Goal: Task Accomplishment & Management: Use online tool/utility

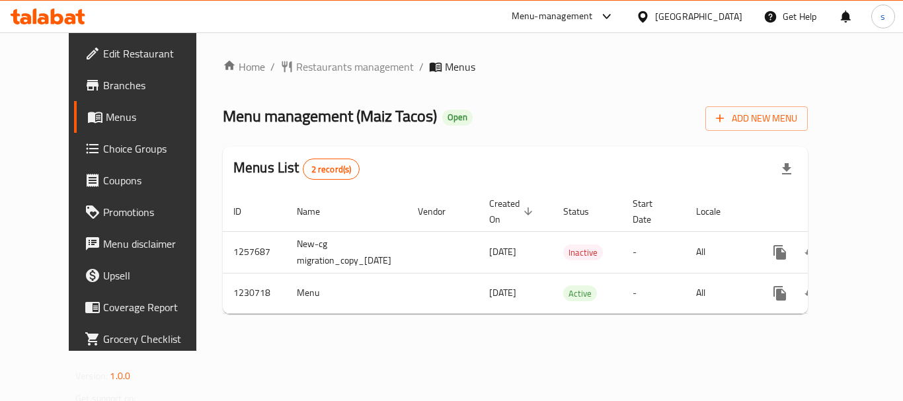
click at [103, 146] on span "Choice Groups" at bounding box center [156, 149] width 106 height 16
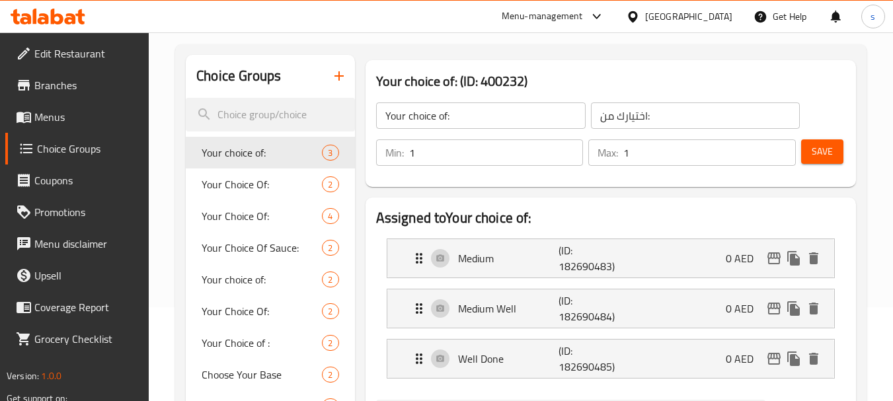
scroll to position [132, 0]
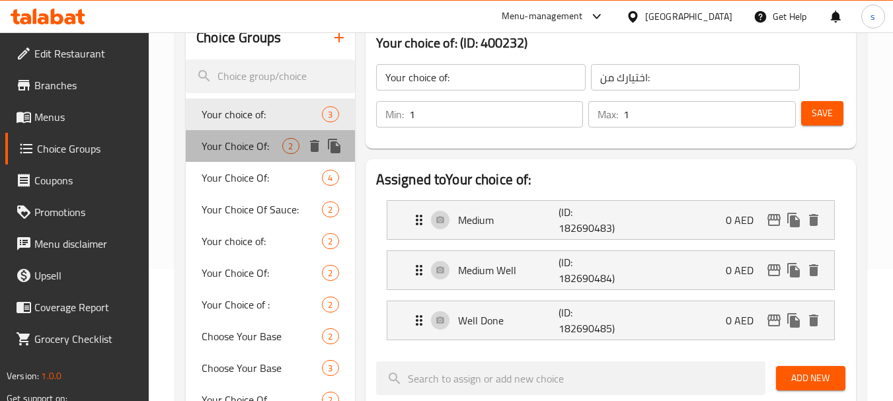
click at [213, 141] on span "Your Choice Of:" at bounding box center [242, 146] width 81 height 16
type input "Your Choice Of:"
type input "إختيارك من:"
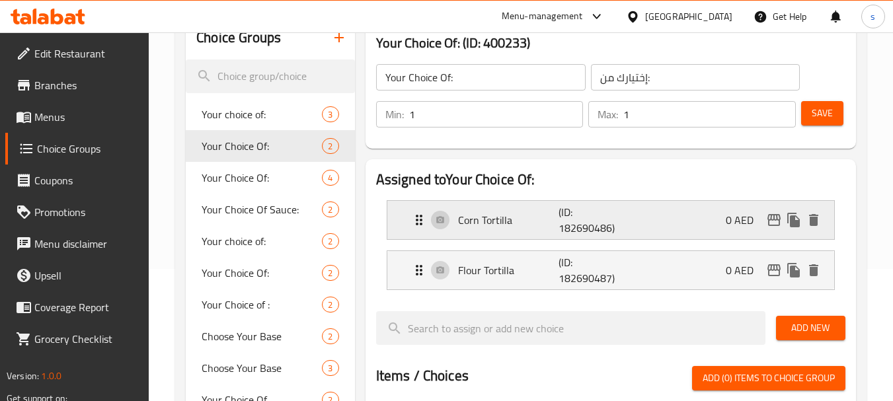
click at [488, 220] on p "Corn Tortilla" at bounding box center [508, 220] width 101 height 16
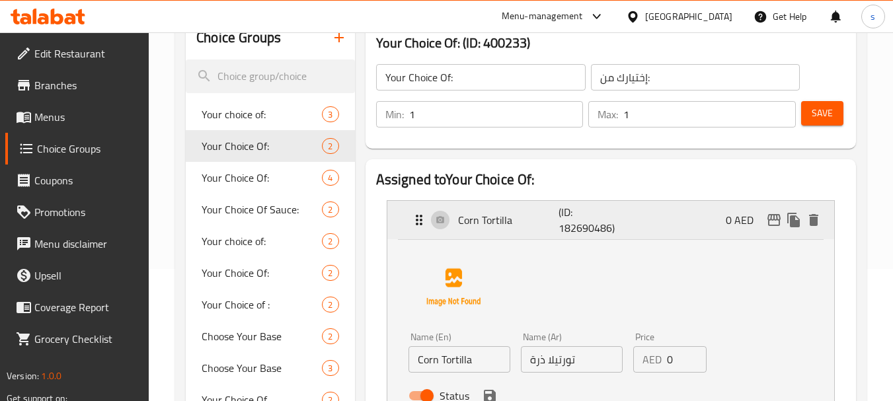
click at [488, 220] on p "Corn Tortilla" at bounding box center [508, 220] width 101 height 16
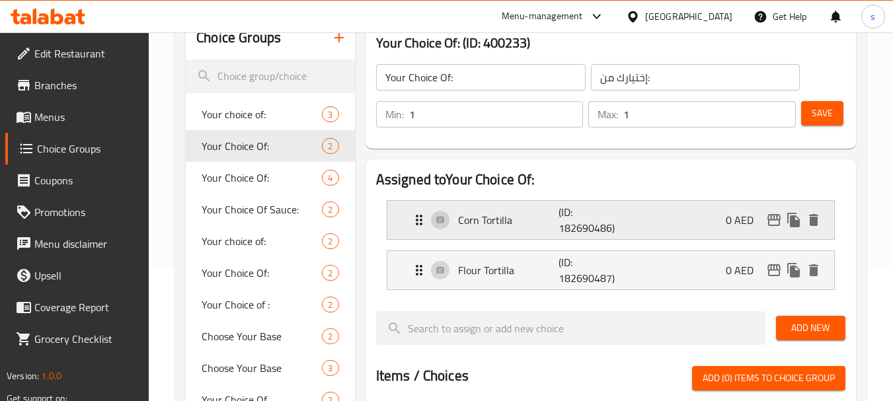
click at [497, 219] on p "Corn Tortilla" at bounding box center [508, 220] width 101 height 16
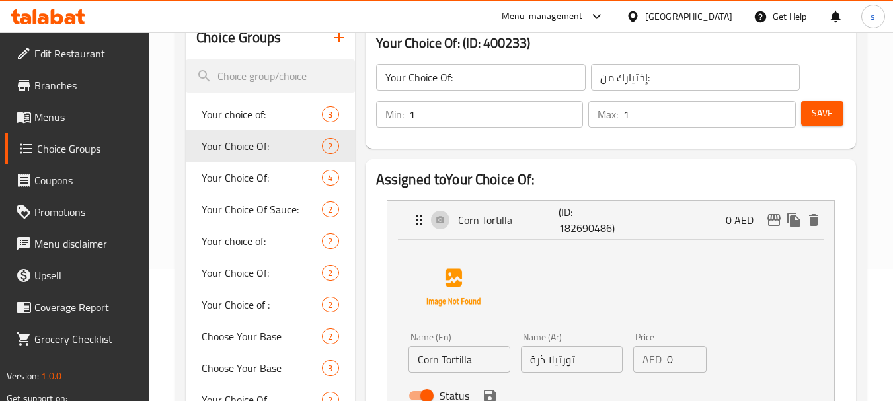
click at [431, 364] on input "Corn Tortilla" at bounding box center [459, 359] width 102 height 26
click at [478, 223] on p "Corn Tortilla" at bounding box center [508, 220] width 101 height 16
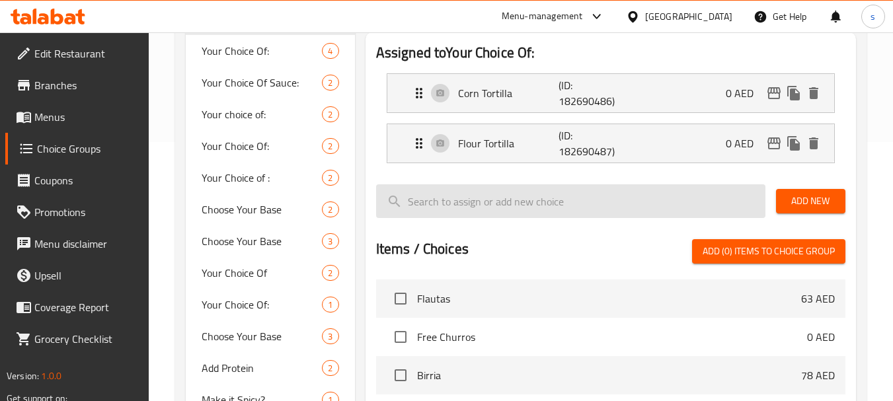
scroll to position [264, 0]
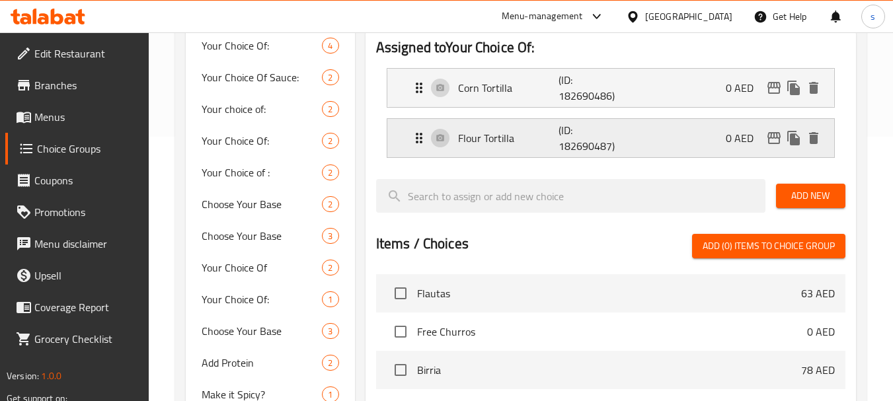
click at [495, 142] on p "Flour Tortilla" at bounding box center [508, 138] width 101 height 16
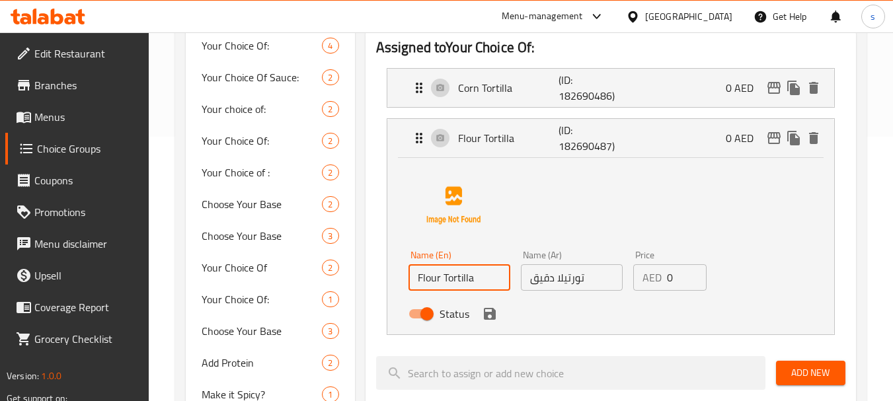
click at [445, 276] on input "Flour Tortilla" at bounding box center [459, 277] width 102 height 26
click at [466, 137] on p "Flour Tortilla" at bounding box center [508, 138] width 101 height 16
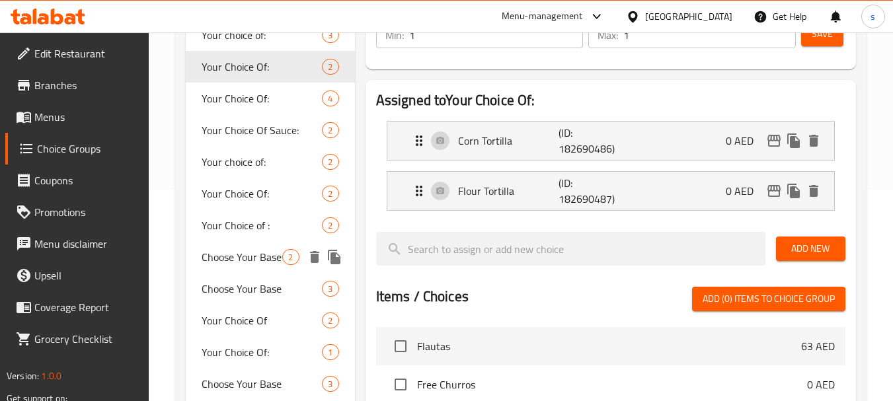
scroll to position [132, 0]
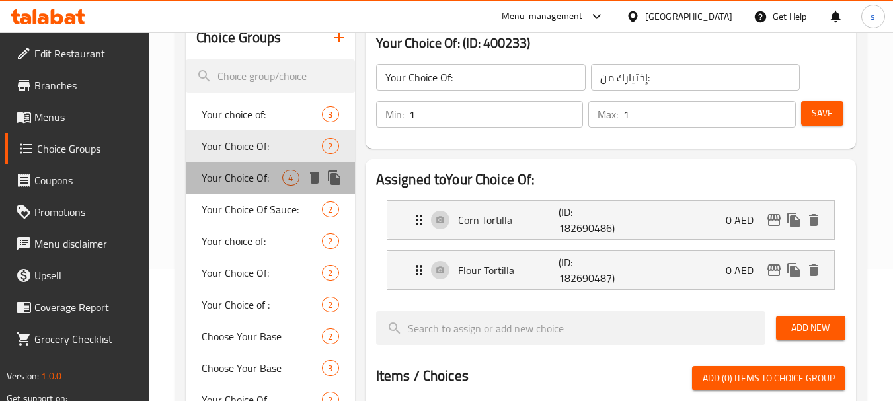
click at [249, 170] on span "Your Choice Of:" at bounding box center [242, 178] width 81 height 16
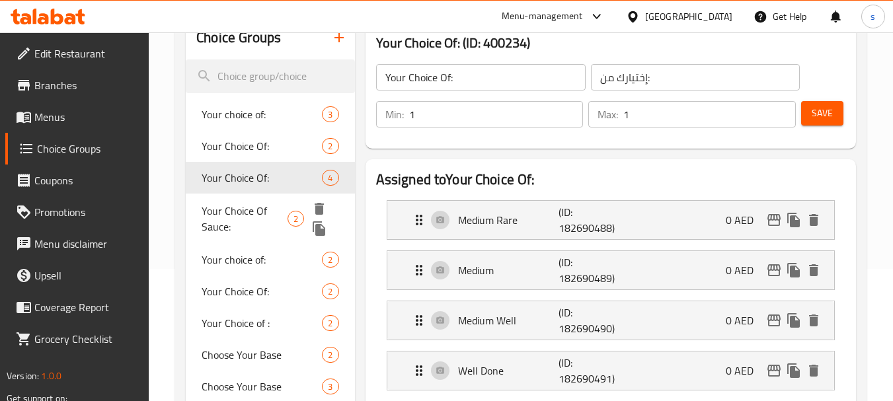
click at [227, 212] on span "Your Choice Of Sauce:" at bounding box center [244, 219] width 85 height 32
type input "Your Choice Of Sauce:"
type input "اختيارك من الصوص:"
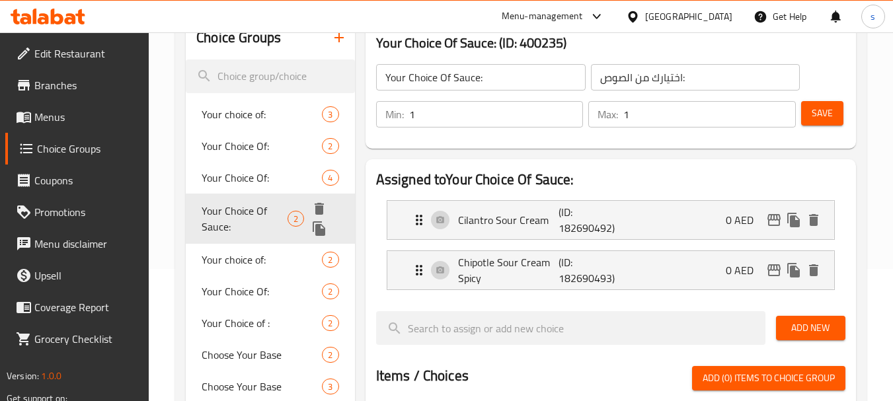
scroll to position [198, 0]
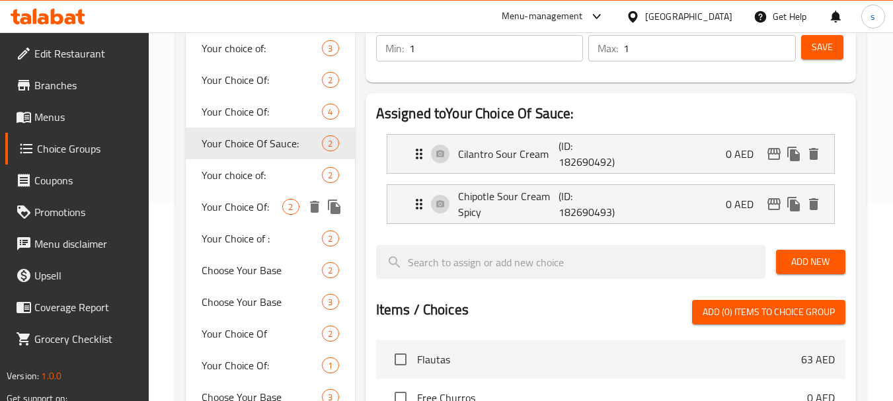
click at [231, 196] on div "Your Choice Of: 2" at bounding box center [270, 207] width 168 height 32
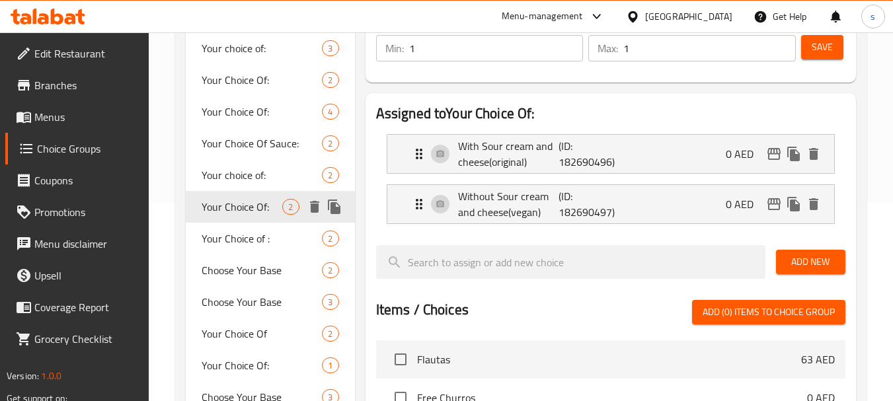
type input "Your Choice Of:"
type input "إختيارك من:"
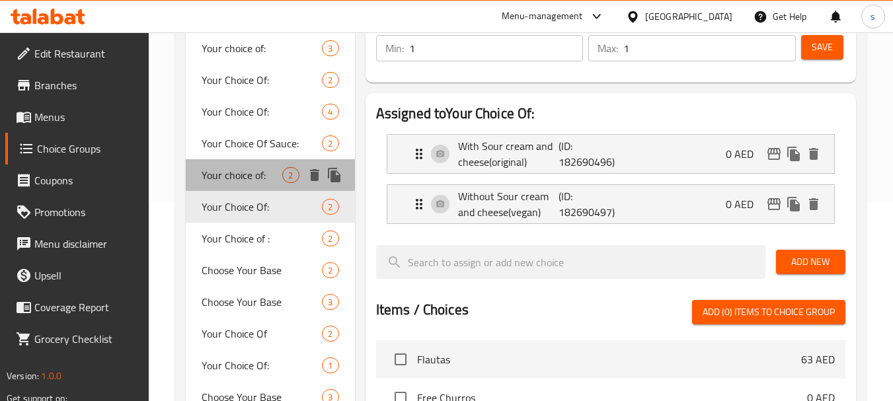
click at [231, 180] on span "Your choice of:" at bounding box center [242, 175] width 81 height 16
type input "Your choice of:"
type input "اختيارك من:"
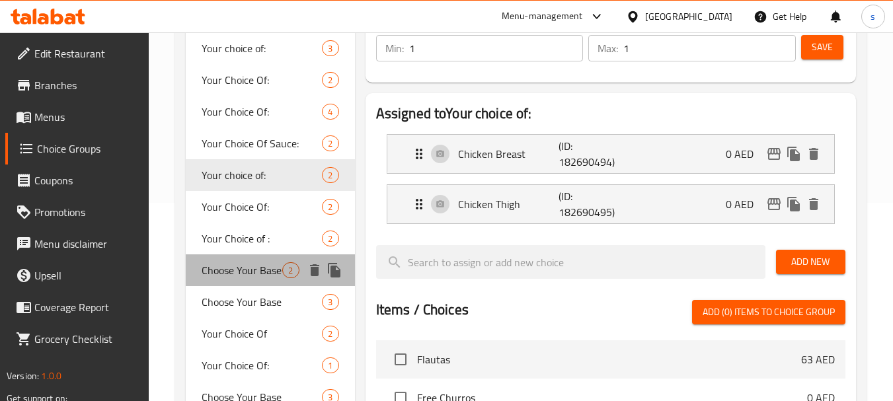
click at [234, 263] on span "Choose Your Base" at bounding box center [242, 270] width 81 height 16
type input "Choose Your Base"
type input "اختر القاعدة الخاصة بك"
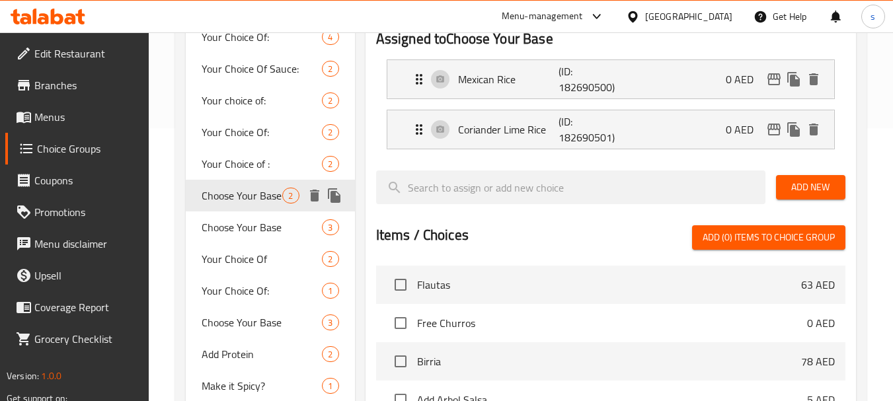
scroll to position [330, 0]
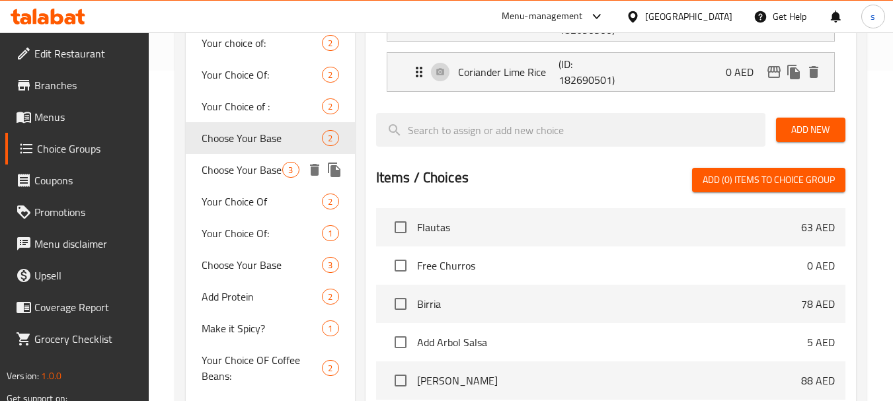
click at [245, 181] on div "Choose Your Base 3" at bounding box center [270, 170] width 168 height 32
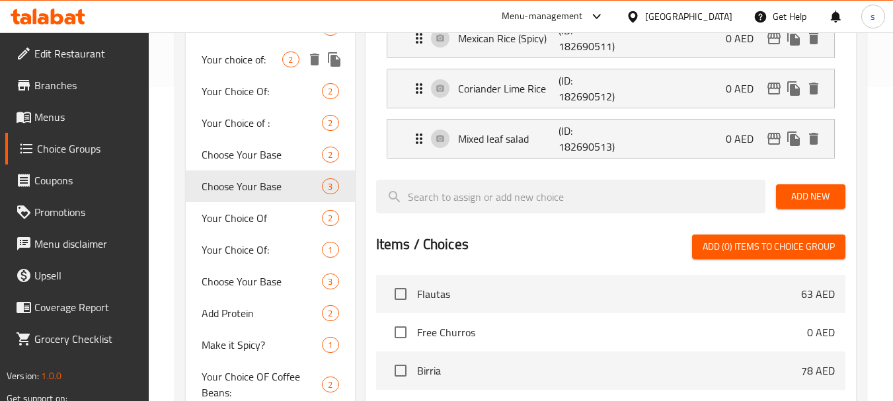
scroll to position [396, 0]
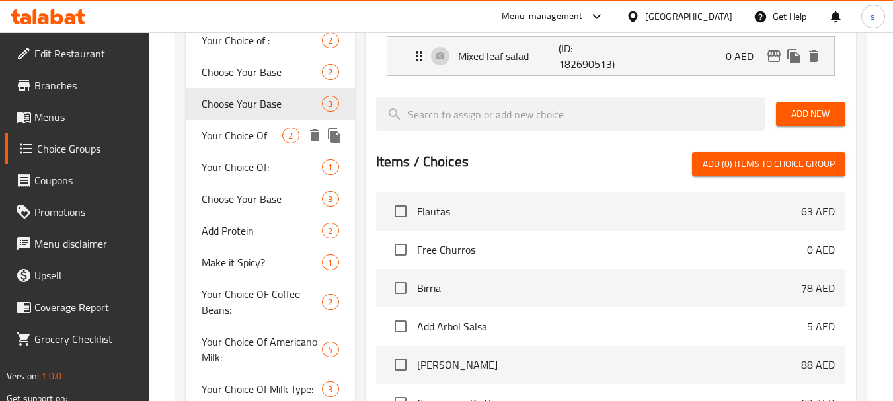
click at [239, 142] on span "Your Choice Of" at bounding box center [242, 136] width 81 height 16
type input "Your Choice Of"
type input "إختيارك من"
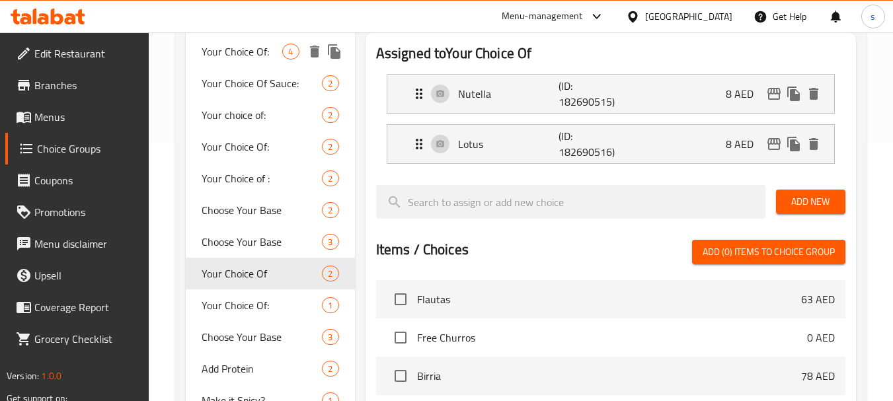
scroll to position [330, 0]
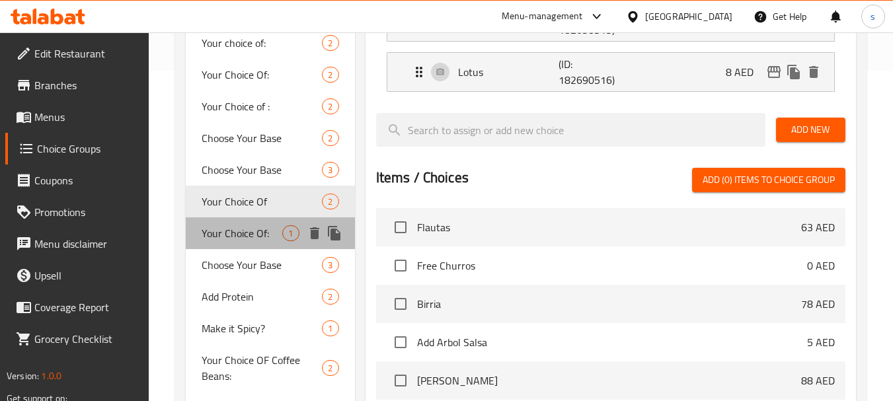
click at [239, 231] on span "Your Choice Of:" at bounding box center [242, 233] width 81 height 16
type input "Your Choice Of:"
type input "إختيارك من:"
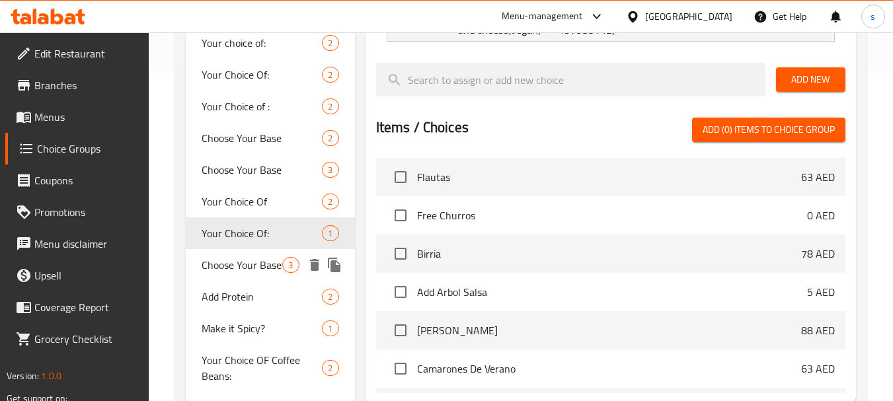
click at [234, 257] on span "Choose Your Base" at bounding box center [242, 265] width 81 height 16
type input "Choose Your Base"
type input "اختر القاعدة الخاصة بك"
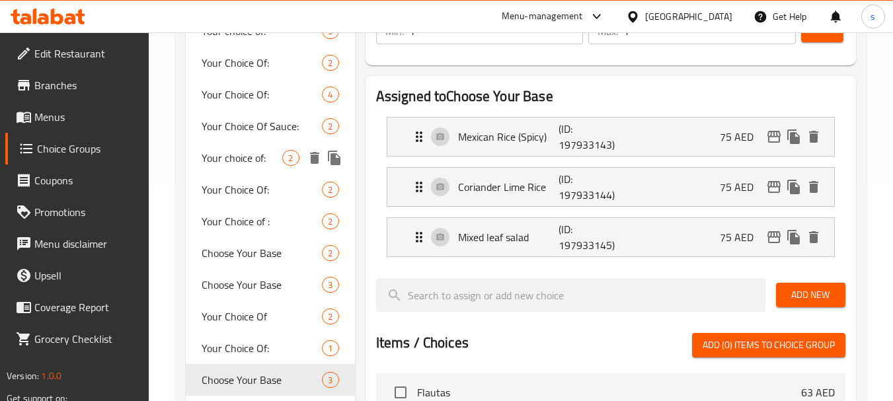
scroll to position [396, 0]
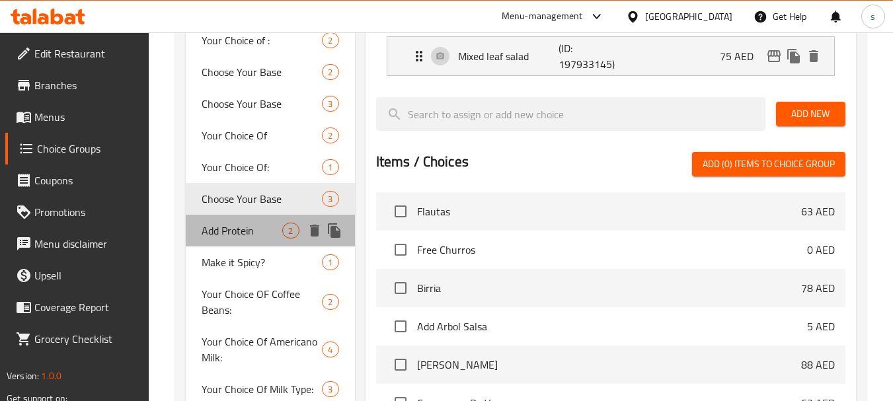
click at [235, 235] on span "Add Protein" at bounding box center [242, 231] width 81 height 16
type input "Add Protein"
type input "أضف البروتين"
type input "0"
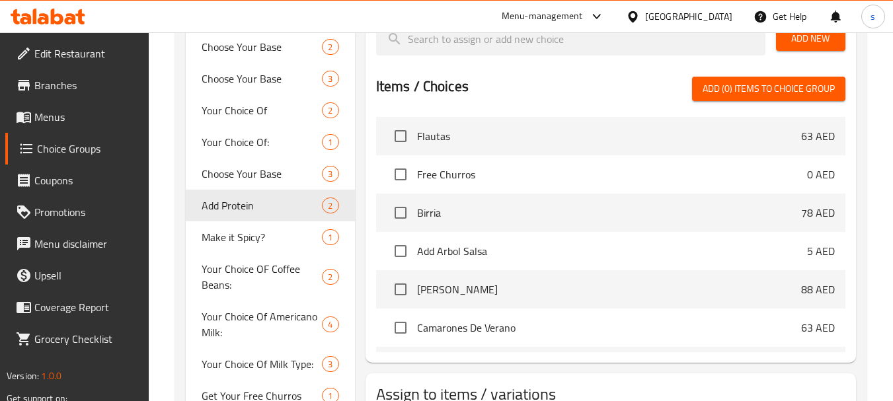
scroll to position [463, 0]
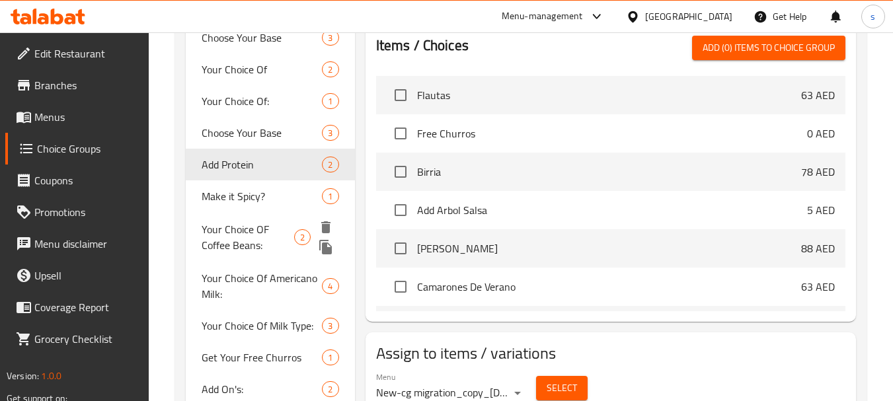
click at [240, 237] on span "Your Choice OF Coffee Beans:" at bounding box center [248, 237] width 93 height 32
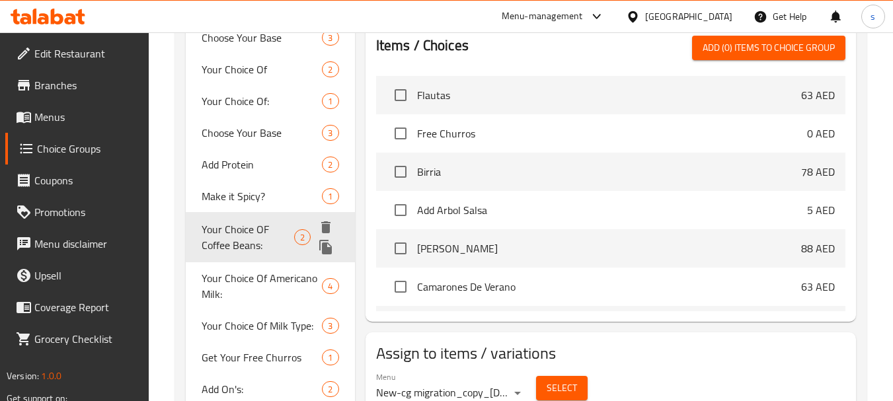
type input "Your Choice OF Coffee Beans:"
type input "إختيارك من حبوب البن:"
type input "1"
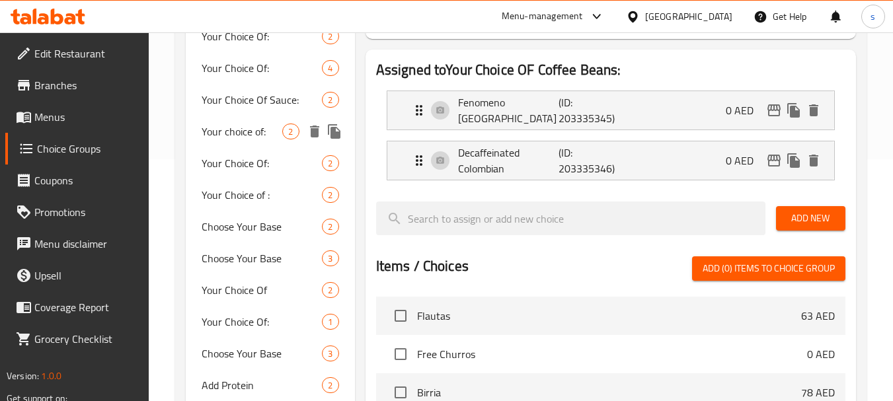
scroll to position [396, 0]
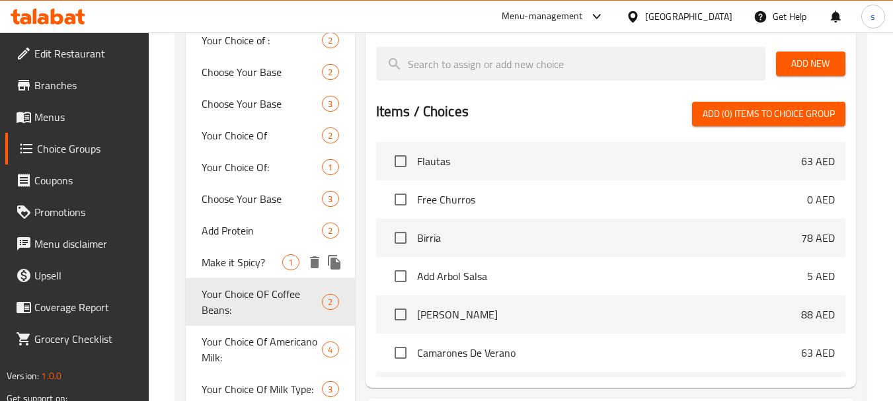
click at [218, 267] on span "Make it Spicy?" at bounding box center [242, 262] width 81 height 16
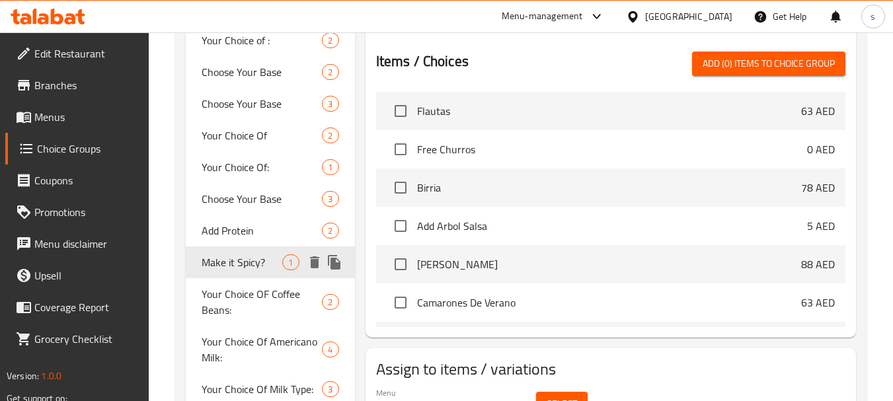
type input "Make it Spicy?"
type input "إجعله حار؟"
type input "0"
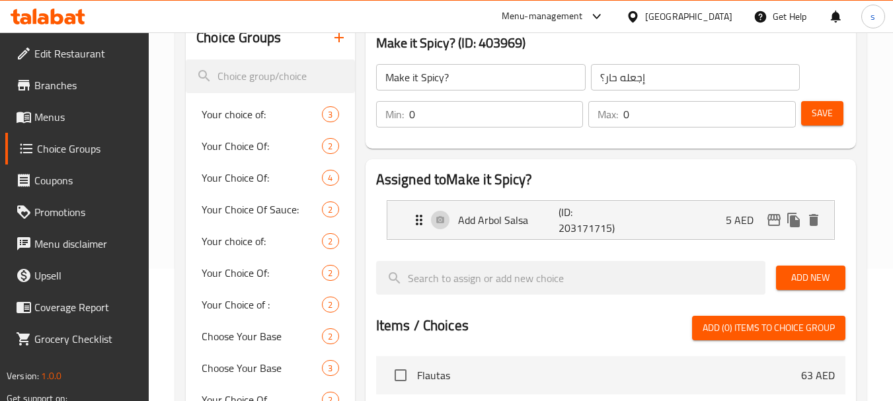
scroll to position [463, 0]
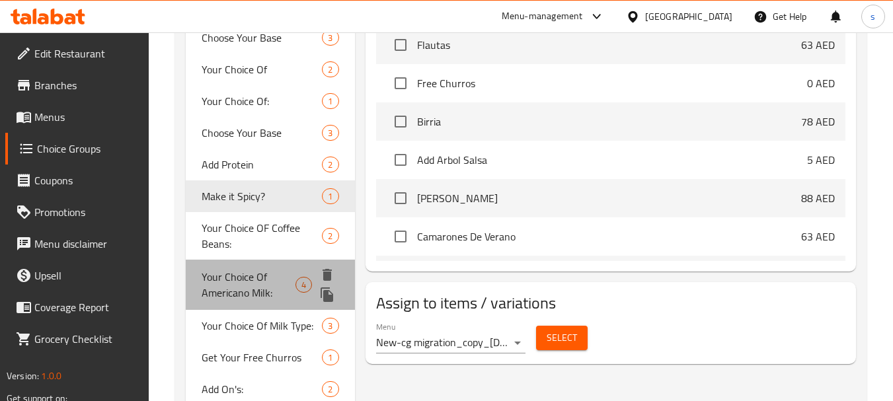
click at [224, 275] on span "Your Choice Of Americano Milk:" at bounding box center [249, 285] width 94 height 32
type input "Your Choice Of Americano Milk:"
type input "إختيارك من حليب أمريكانو:"
type input "1"
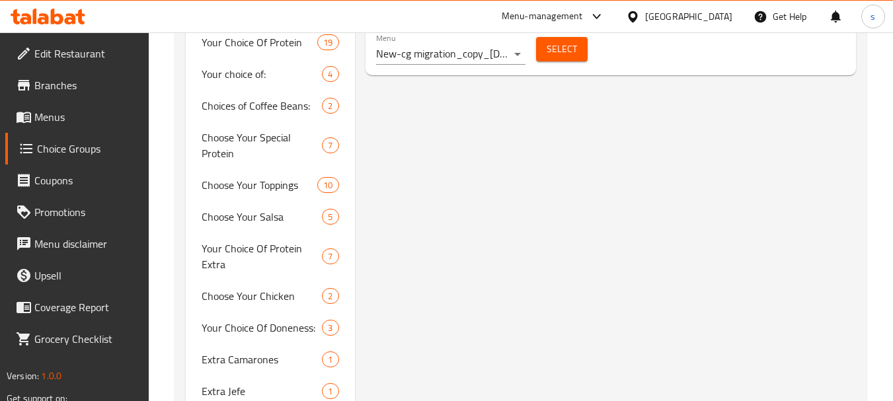
scroll to position [895, 0]
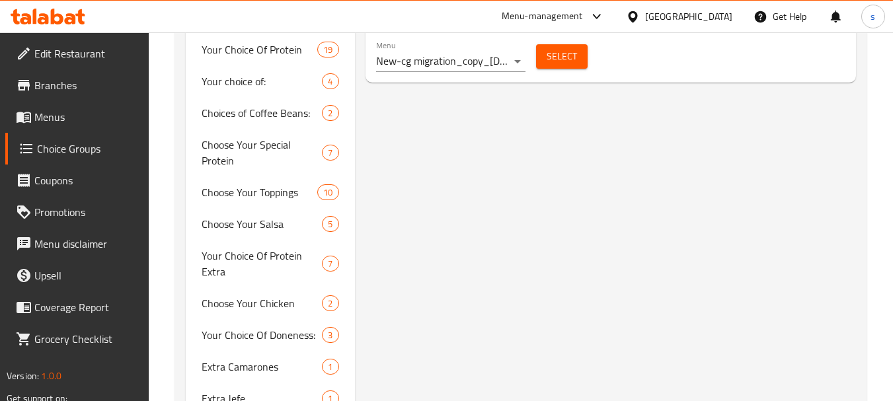
click at [61, 124] on span "Menus" at bounding box center [86, 117] width 104 height 16
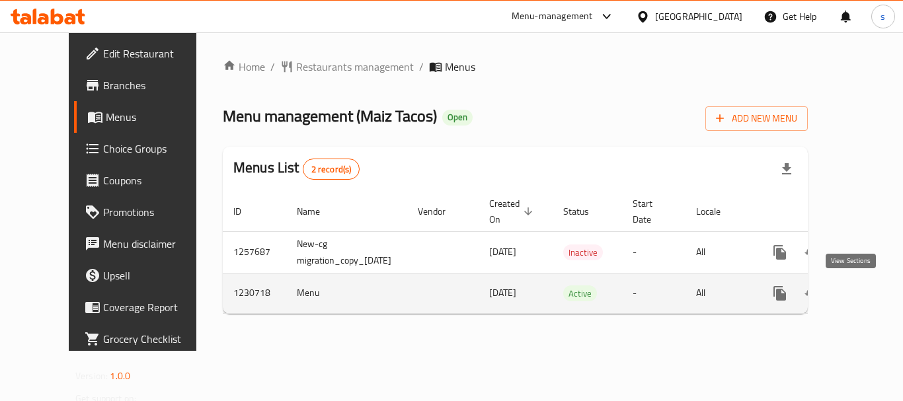
click at [869, 291] on icon "enhanced table" at bounding box center [875, 293] width 12 height 12
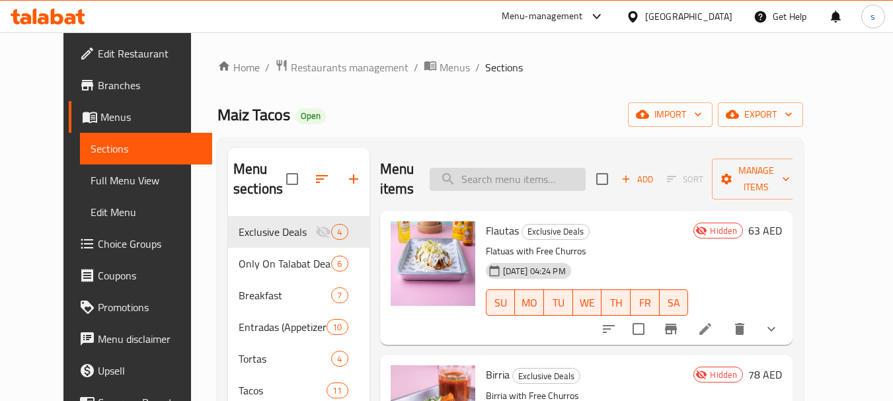
click at [519, 172] on input "search" at bounding box center [507, 179] width 156 height 23
paste input "BUILD YOUR OWN BOWL"
type input "BUILD YOUR OWN BOWL"
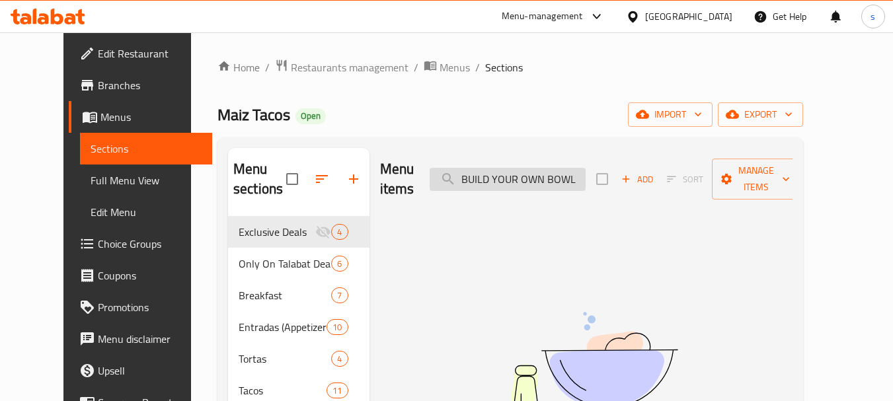
click at [524, 176] on input "BUILD YOUR OWN BOWL" at bounding box center [507, 179] width 156 height 23
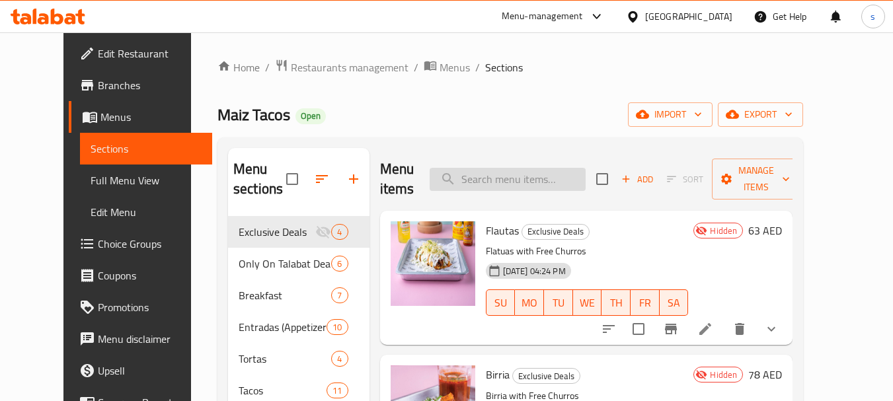
click at [535, 173] on input "search" at bounding box center [507, 179] width 156 height 23
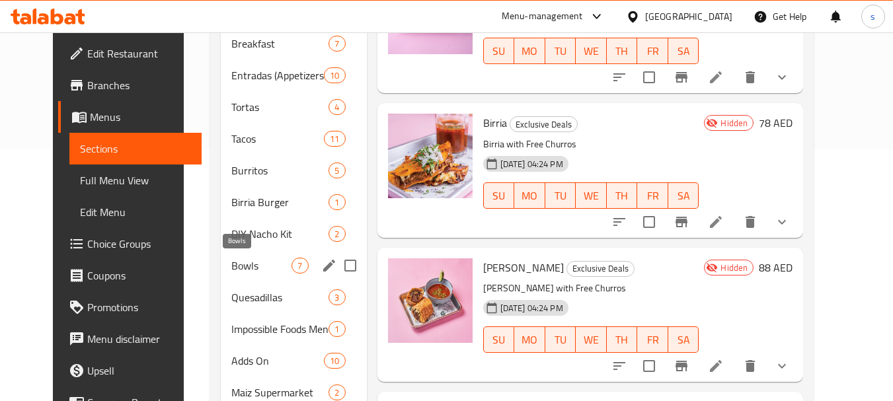
scroll to position [264, 0]
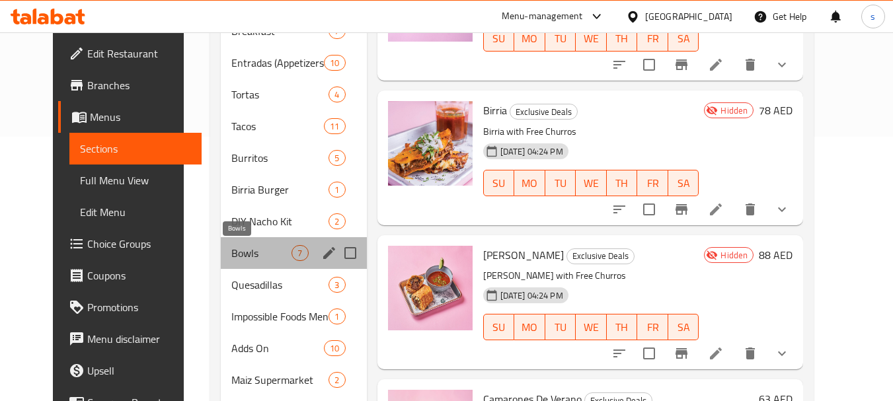
click at [231, 250] on span "Bowls" at bounding box center [261, 253] width 60 height 16
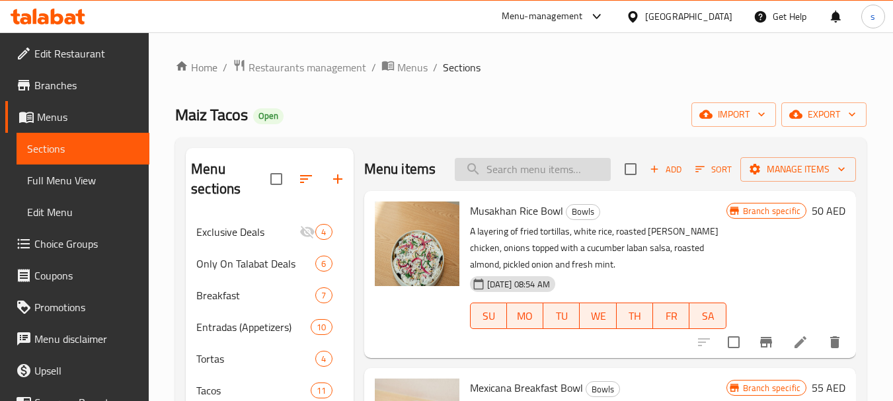
click at [560, 181] on input "search" at bounding box center [533, 169] width 156 height 23
paste input "BUILD YOUR OWN BOWL"
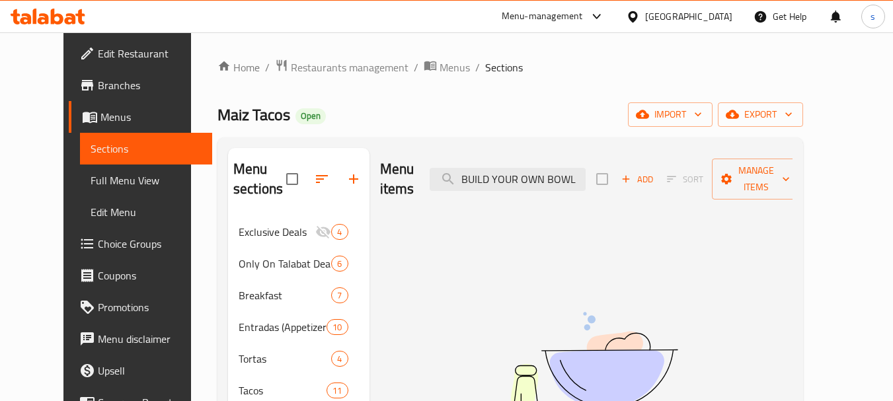
click at [513, 168] on input "BUILD YOUR OWN BOWL" at bounding box center [507, 179] width 156 height 23
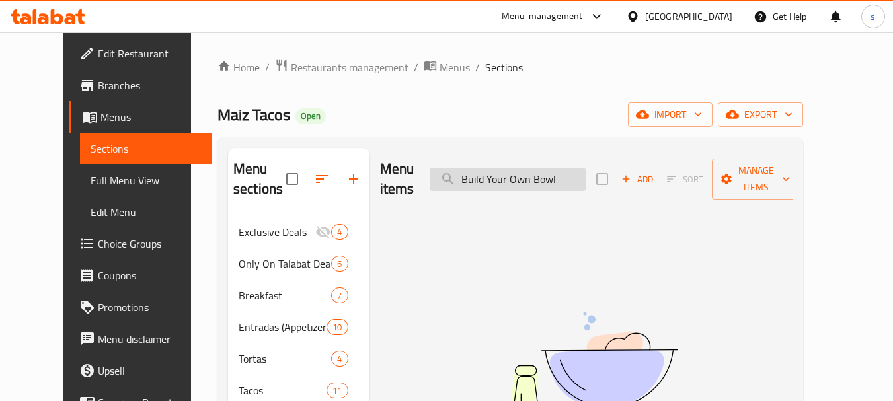
click at [575, 172] on input "Build Your Own Bowl" at bounding box center [507, 179] width 156 height 23
click at [583, 168] on input "Build Your Own Bowl" at bounding box center [507, 179] width 156 height 23
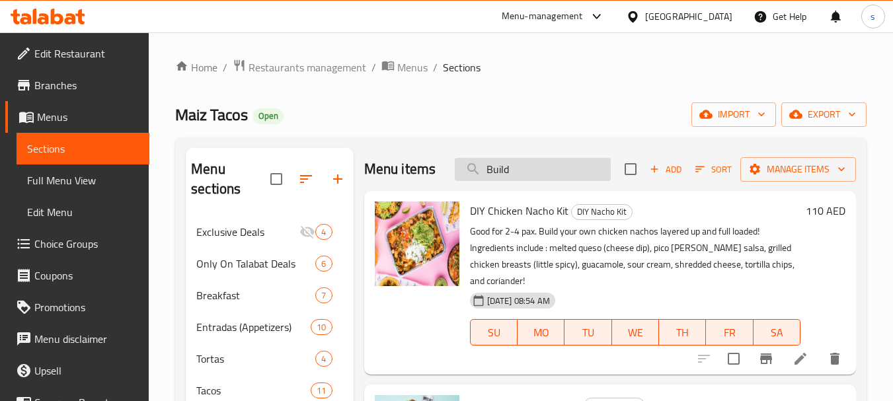
click at [514, 165] on input "Build" at bounding box center [533, 169] width 156 height 23
paste input "OWL"
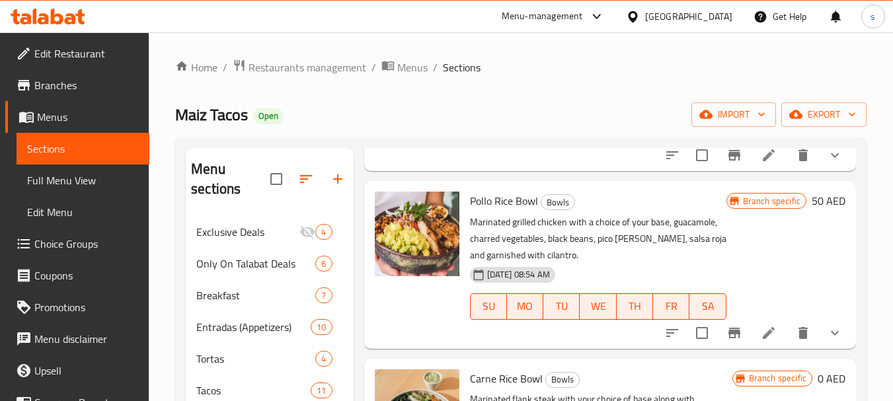
scroll to position [529, 0]
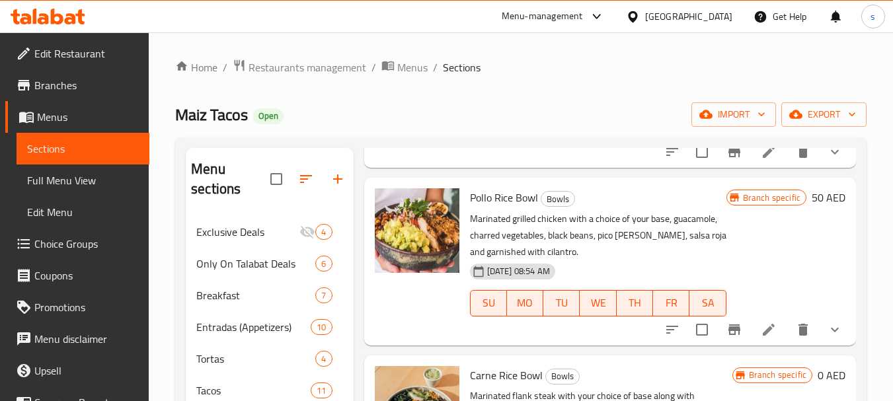
type input "BOWL"
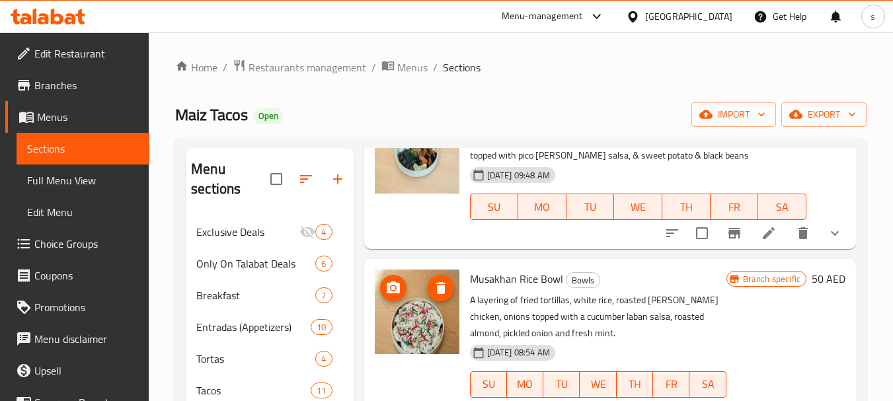
scroll to position [0, 0]
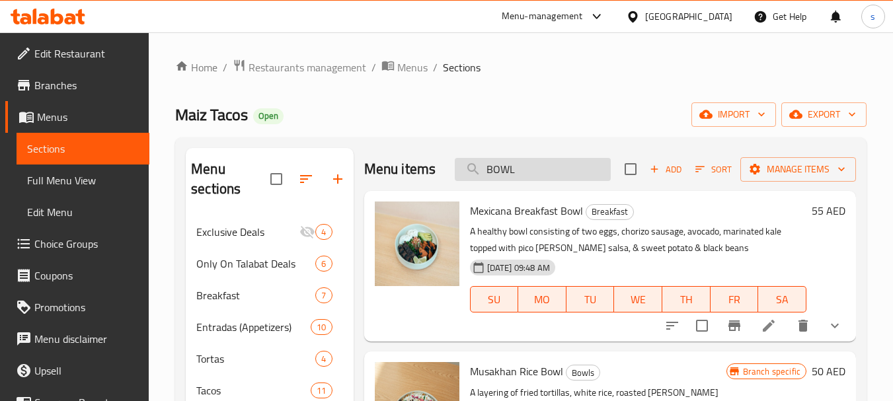
click at [522, 181] on input "BOWL" at bounding box center [533, 169] width 156 height 23
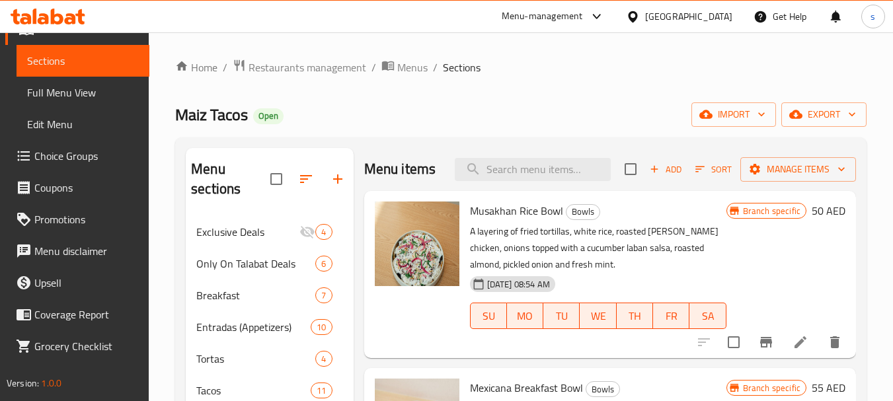
scroll to position [89, 0]
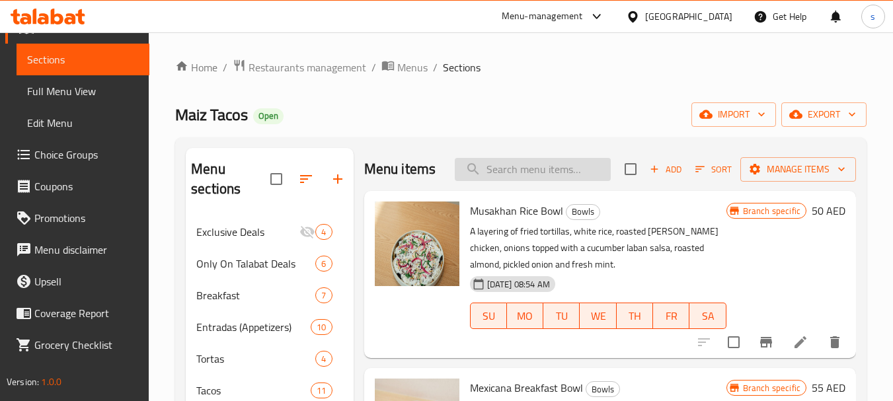
click at [539, 178] on input "search" at bounding box center [533, 169] width 156 height 23
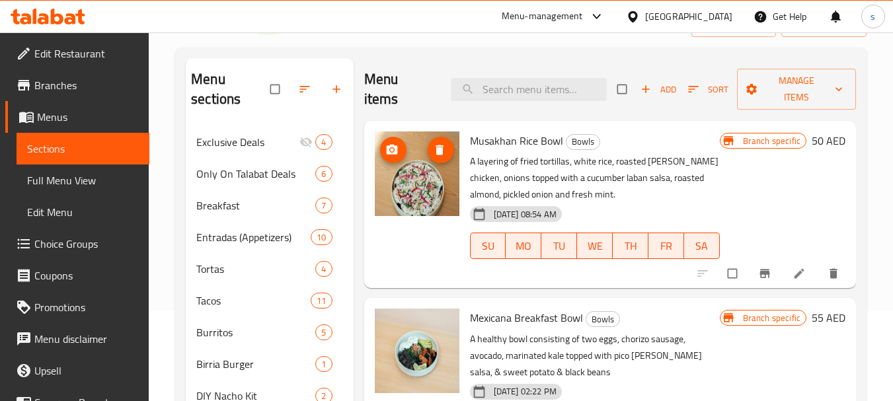
scroll to position [198, 0]
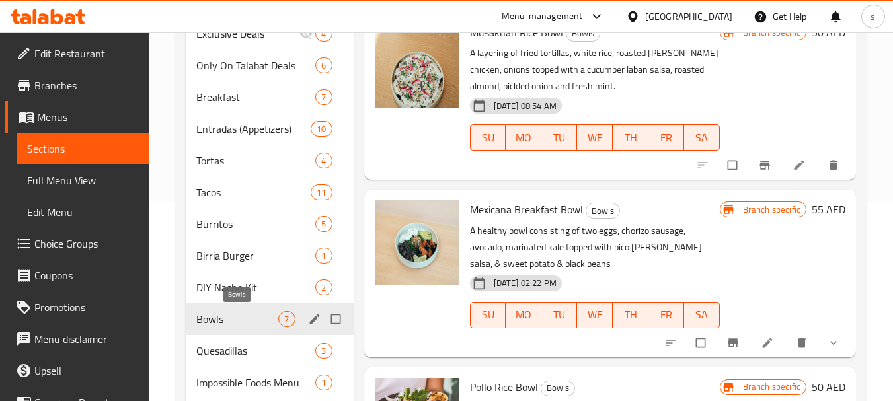
click at [219, 320] on span "Bowls" at bounding box center [237, 319] width 82 height 16
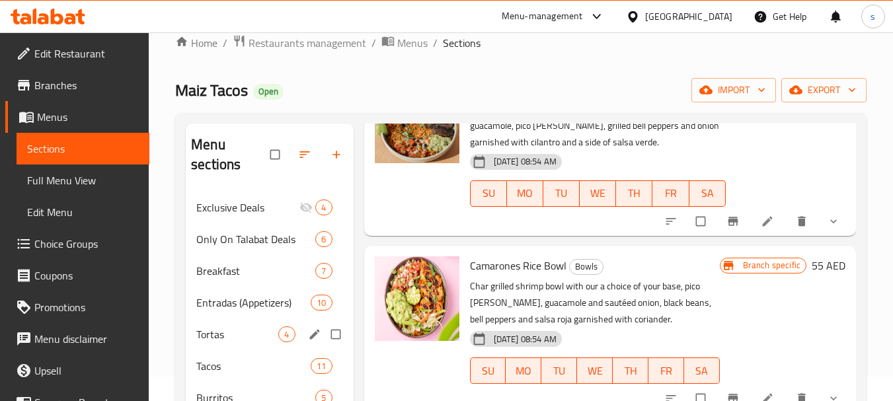
scroll to position [0, 0]
